Goal: Transaction & Acquisition: Subscribe to service/newsletter

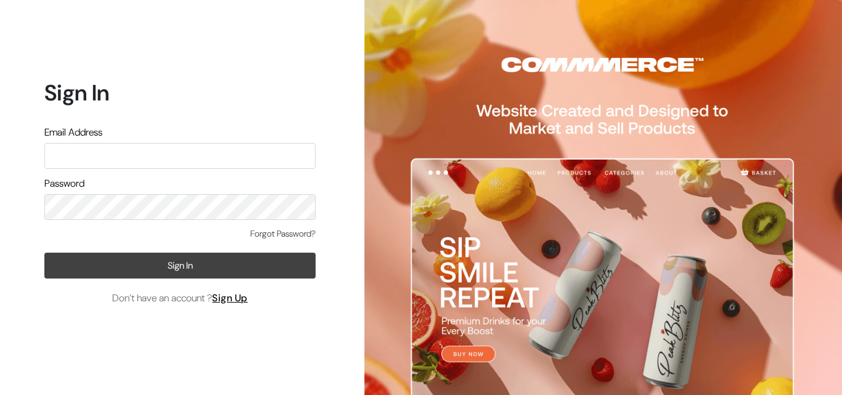
type input "[EMAIL_ADDRESS][DOMAIN_NAME]"
click at [134, 268] on button "Sign In" at bounding box center [179, 266] width 271 height 26
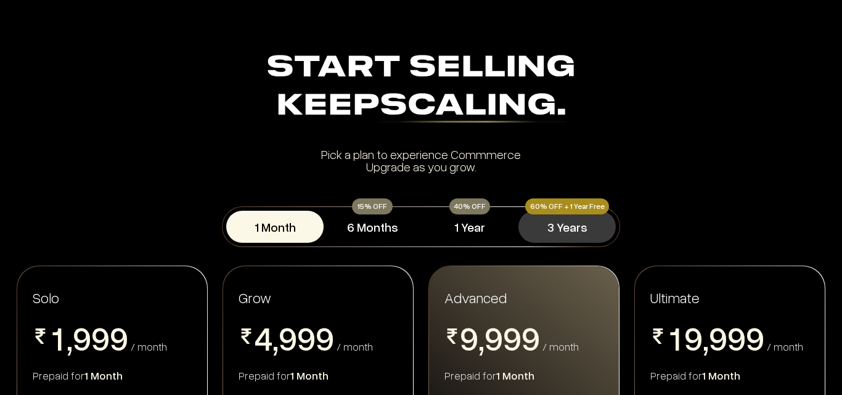
click at [555, 220] on button "3 Years" at bounding box center [567, 227] width 97 height 32
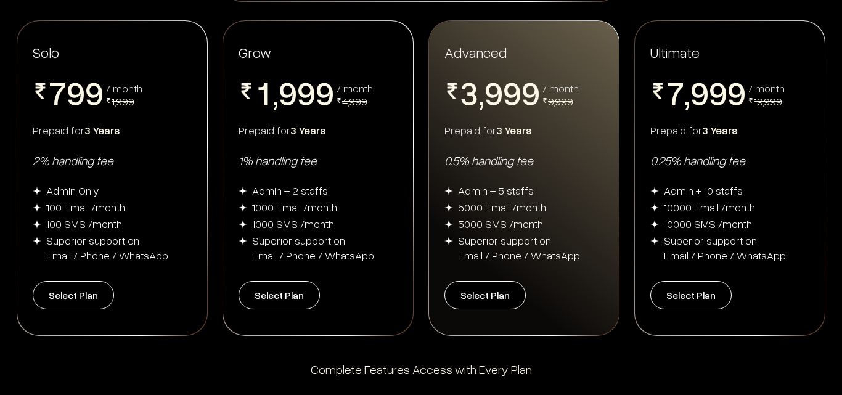
scroll to position [247, 0]
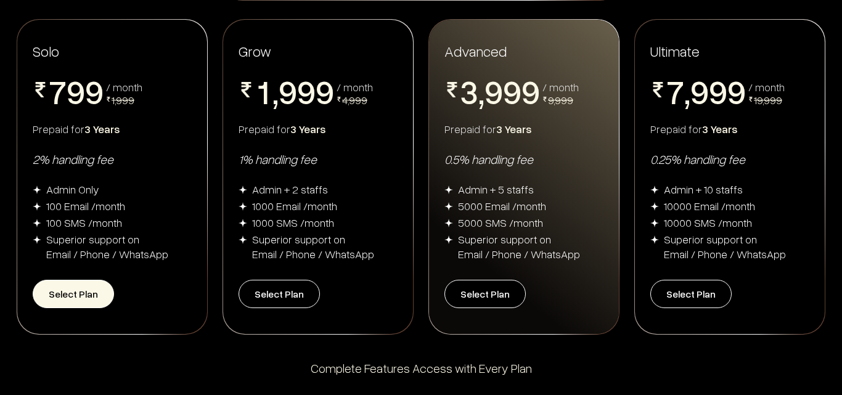
click at [92, 288] on button "Select Plan" at bounding box center [73, 294] width 81 height 28
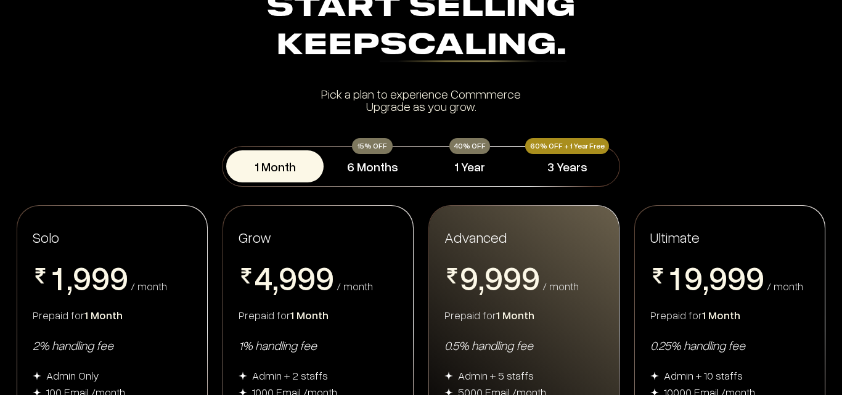
scroll to position [62, 0]
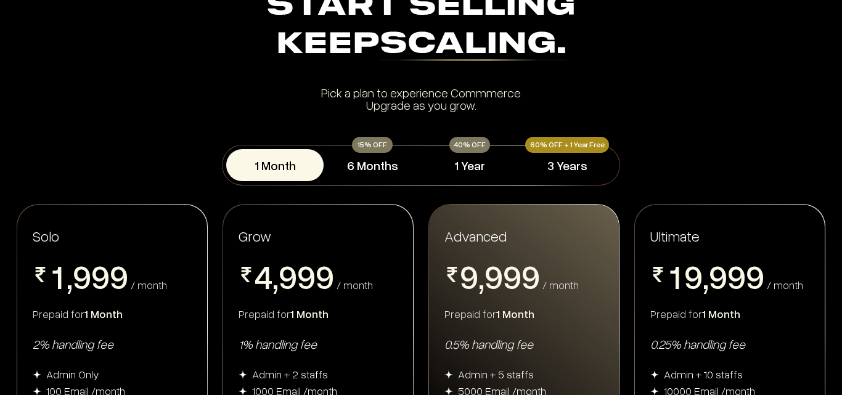
click at [467, 142] on div "40% OFF" at bounding box center [469, 145] width 41 height 16
click at [465, 166] on button "1 Year" at bounding box center [469, 165] width 97 height 32
